Goal: Task Accomplishment & Management: Use online tool/utility

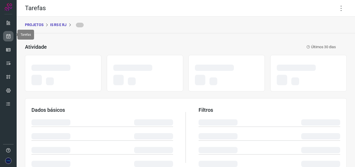
click at [9, 38] on icon at bounding box center [8, 36] width 5 height 5
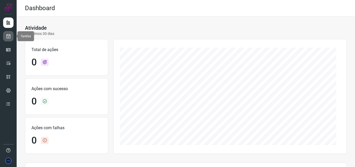
click at [10, 40] on link at bounding box center [8, 36] width 10 height 10
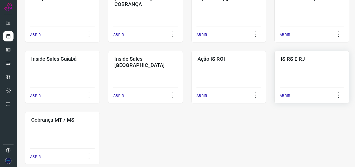
click at [100, 112] on div "IS RS E RJ ABRIR" at bounding box center [62, 138] width 75 height 53
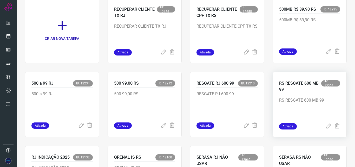
scroll to position [53, 0]
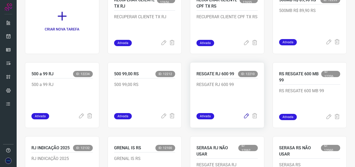
click at [244, 117] on icon at bounding box center [247, 116] width 6 height 6
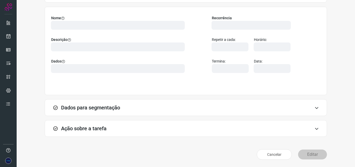
scroll to position [36, 0]
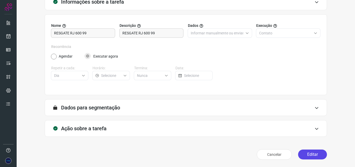
click at [302, 152] on button "Editar" at bounding box center [312, 154] width 29 height 10
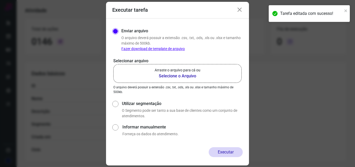
click at [179, 75] on b "Selecione o Arquivo" at bounding box center [178, 76] width 46 height 6
click at [0, 0] on input "Arraste o arquivo para cá ou Selecione o Arquivo" at bounding box center [0, 0] width 0 height 0
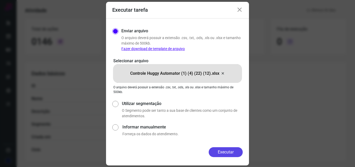
click at [229, 155] on button "Executar" at bounding box center [226, 152] width 34 height 10
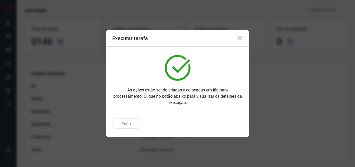
click at [241, 37] on icon at bounding box center [240, 38] width 6 height 6
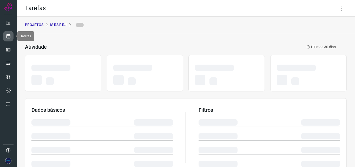
click at [8, 37] on icon at bounding box center [8, 36] width 5 height 5
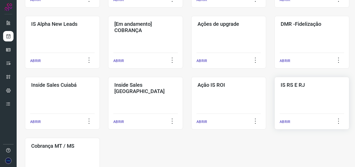
click at [100, 138] on div "IS RS E RJ ABRIR" at bounding box center [62, 164] width 75 height 53
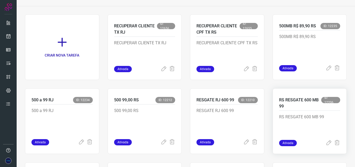
scroll to position [53, 0]
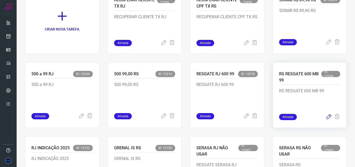
click at [326, 119] on icon at bounding box center [329, 117] width 6 height 6
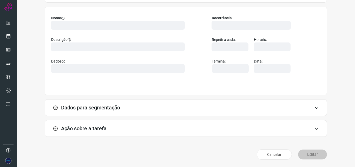
scroll to position [36, 0]
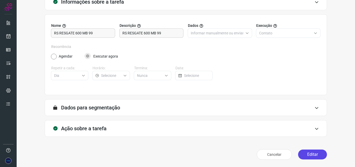
click at [307, 157] on button "Editar" at bounding box center [312, 154] width 29 height 10
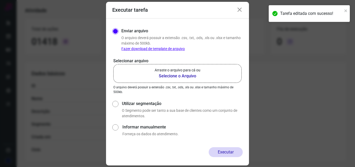
click at [184, 77] on b "Selecione o Arquivo" at bounding box center [178, 76] width 46 height 6
click at [0, 0] on input "Arraste o arquivo para cá ou Selecione o Arquivo" at bounding box center [0, 0] width 0 height 0
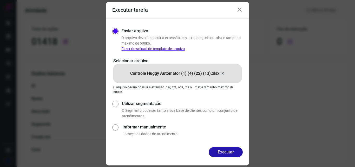
click at [240, 10] on icon at bounding box center [240, 10] width 6 height 6
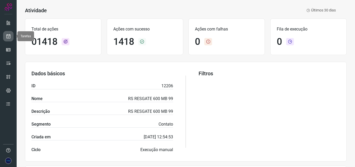
click at [10, 38] on icon at bounding box center [8, 36] width 5 height 5
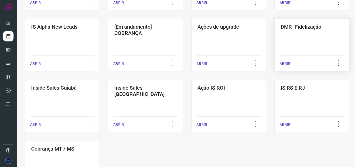
scroll to position [209, 0]
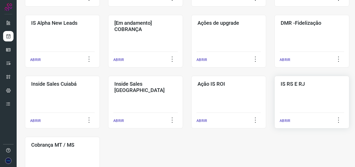
click at [100, 137] on div "IS RS E RJ ABRIR" at bounding box center [62, 163] width 75 height 53
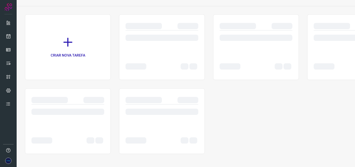
scroll to position [27, 0]
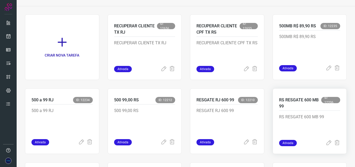
click at [287, 117] on p "RS RESGATE 600 MB 99" at bounding box center [309, 127] width 61 height 26
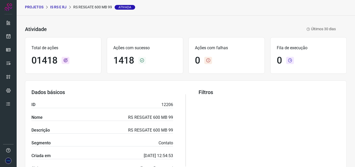
scroll to position [7, 0]
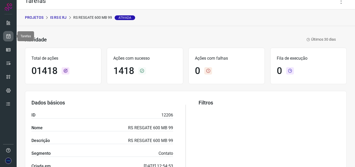
click at [5, 37] on link at bounding box center [8, 36] width 10 height 10
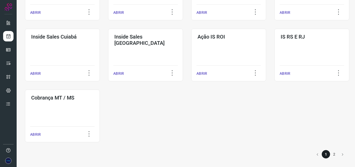
scroll to position [257, 0]
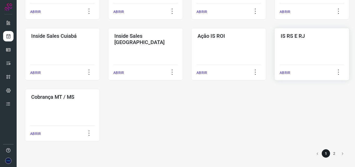
click at [100, 89] on div "IS RS E RJ ABRIR" at bounding box center [62, 115] width 75 height 53
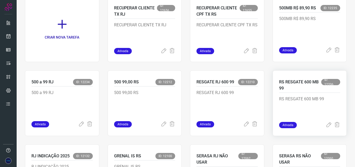
scroll to position [53, 0]
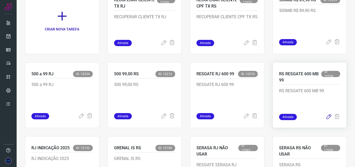
click at [326, 117] on icon at bounding box center [329, 117] width 6 height 6
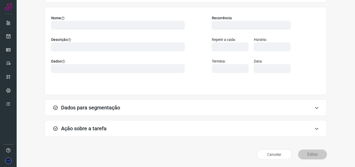
scroll to position [36, 0]
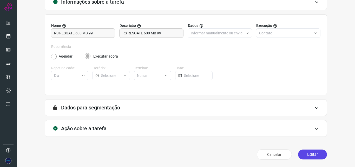
click at [310, 152] on button "Editar" at bounding box center [312, 154] width 29 height 10
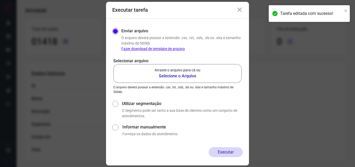
click at [187, 78] on b "Selecione o Arquivo" at bounding box center [178, 76] width 46 height 6
click at [0, 0] on input "Arraste o arquivo para cá ou Selecione o Arquivo" at bounding box center [0, 0] width 0 height 0
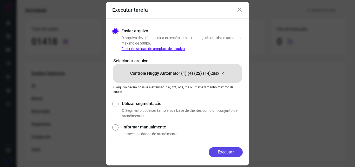
click at [221, 151] on button "Executar" at bounding box center [226, 152] width 34 height 10
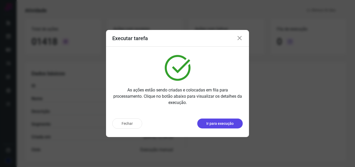
click at [219, 122] on p "Ir para execução" at bounding box center [220, 123] width 27 height 5
